Goal: Transaction & Acquisition: Download file/media

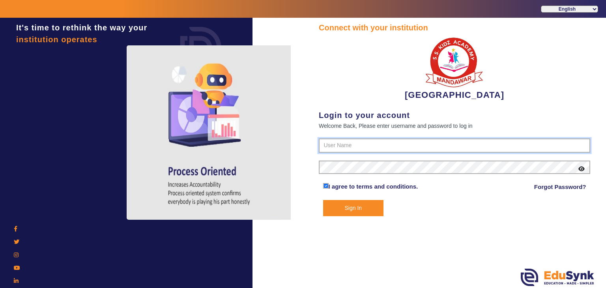
click at [350, 146] on input "text" at bounding box center [454, 145] width 271 height 14
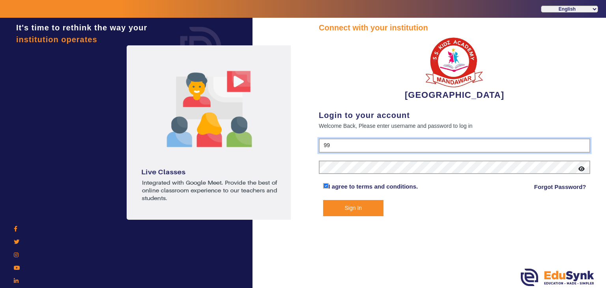
type input "9928895959"
click at [342, 160] on form "9928895959 I agree to terms and conditions. Forgot Password? Sign In" at bounding box center [454, 177] width 271 height 78
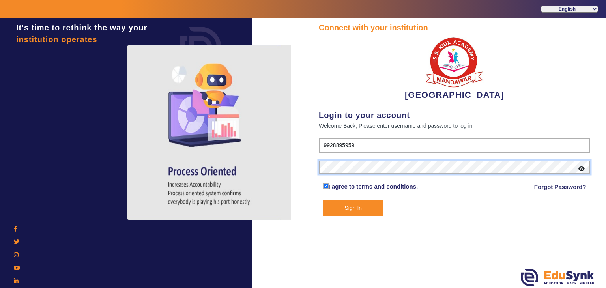
click at [323, 200] on button "Sign In" at bounding box center [353, 208] width 61 height 16
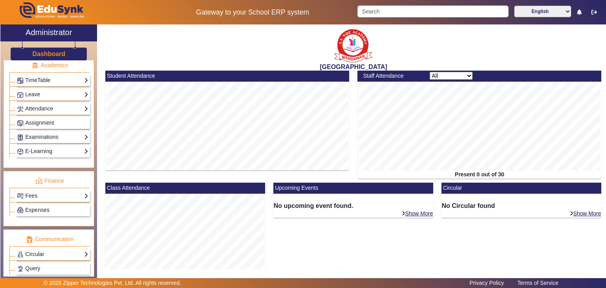
scroll to position [306, 0]
click at [47, 134] on link "Examinations" at bounding box center [52, 136] width 71 height 9
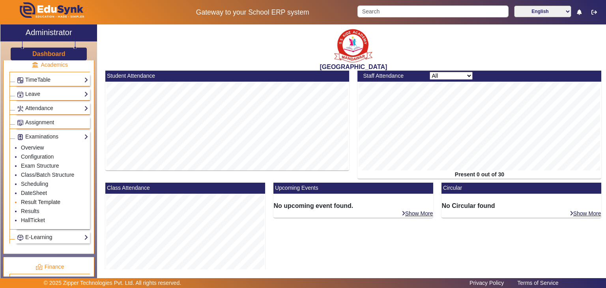
click at [30, 199] on link "Result Template" at bounding box center [40, 202] width 39 height 6
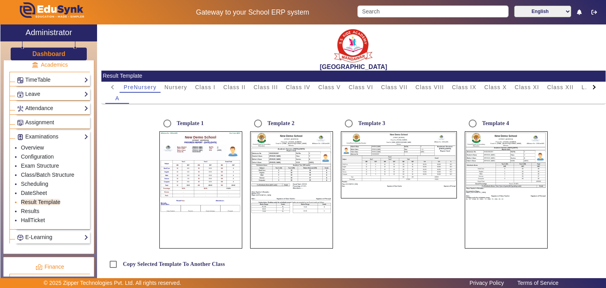
radio input "true"
click at [29, 208] on link "Results" at bounding box center [30, 211] width 19 height 6
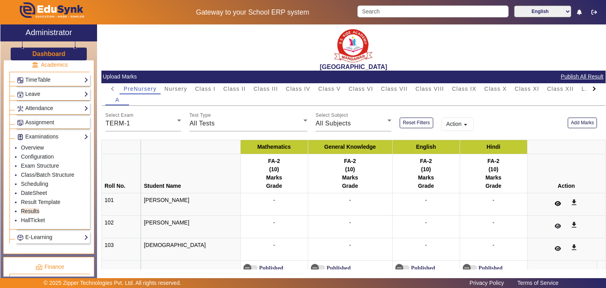
click at [555, 205] on icon at bounding box center [558, 204] width 6 height 6
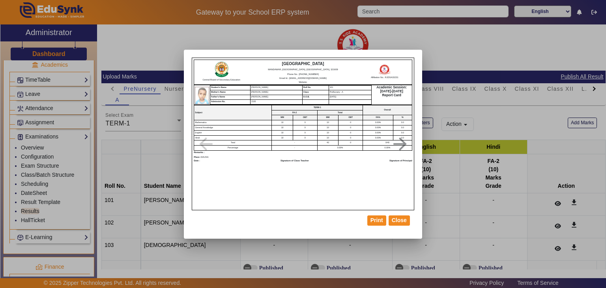
click at [565, 123] on div at bounding box center [303, 144] width 606 height 288
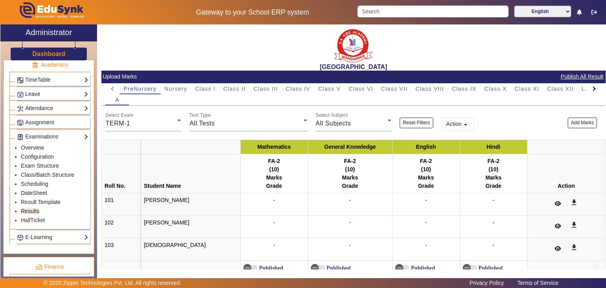
click at [447, 128] on button "Action arrow_drop_down" at bounding box center [457, 124] width 32 height 13
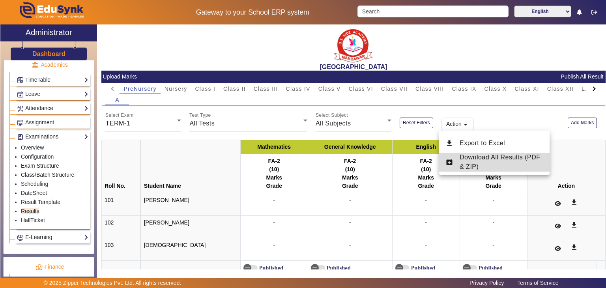
click at [471, 159] on span "Download All Results (PDF & ZIP)" at bounding box center [500, 162] width 81 height 16
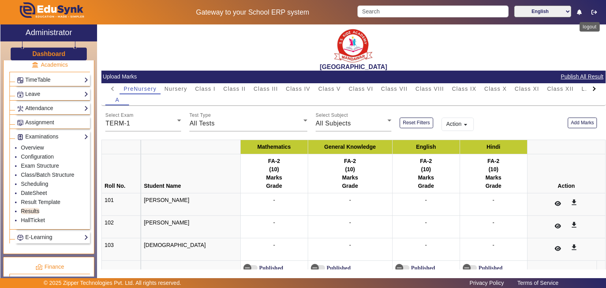
click at [599, 8] on button "button" at bounding box center [594, 12] width 15 height 13
click at [598, 10] on button "button" at bounding box center [594, 12] width 15 height 13
click at [592, 12] on icon "button" at bounding box center [594, 12] width 6 height 6
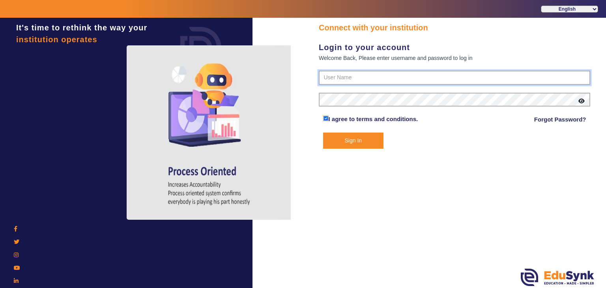
type input "9928895959"
